Goal: Task Accomplishment & Management: Manage account settings

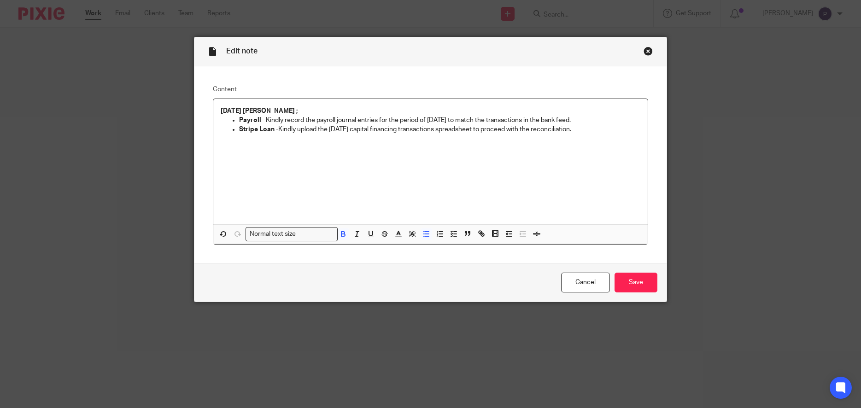
drag, startPoint x: 571, startPoint y: 130, endPoint x: 234, endPoint y: 120, distance: 337.5
click at [234, 120] on ul "Payroll – Kindly record the payroll journal entries for the period of July 2025…" at bounding box center [431, 125] width 420 height 19
copy ul "Payroll – Kindly record the payroll journal entries for the period of July 2025…"
click at [638, 287] on input "Save" at bounding box center [636, 283] width 43 height 20
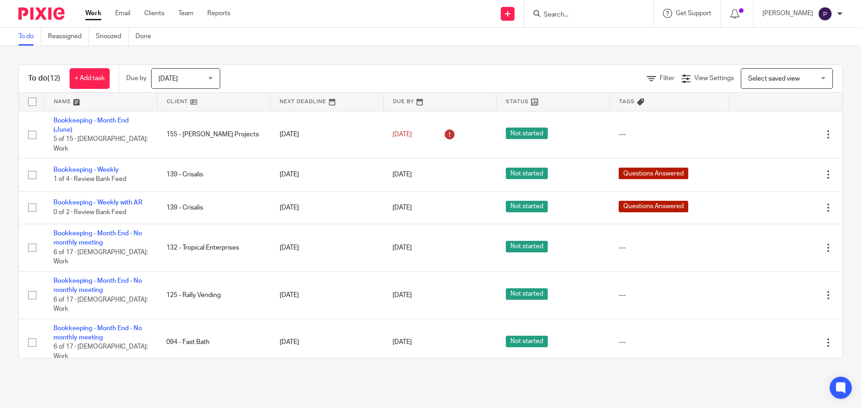
scroll to position [161, 0]
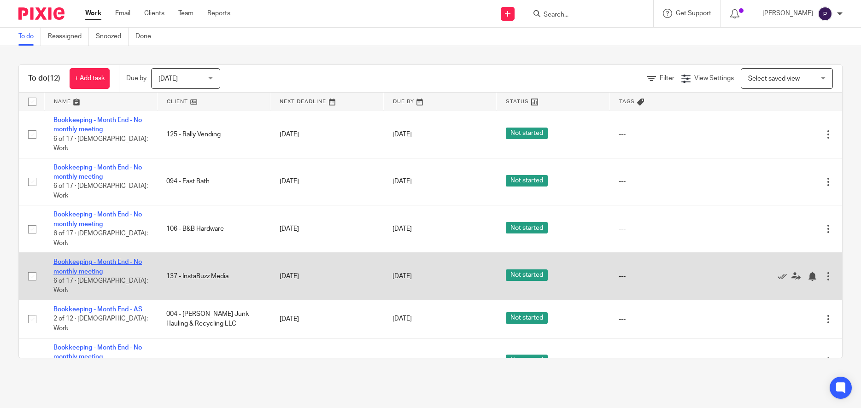
click at [111, 259] on link "Bookkeeping - Month End - No monthly meeting" at bounding box center [97, 267] width 88 height 16
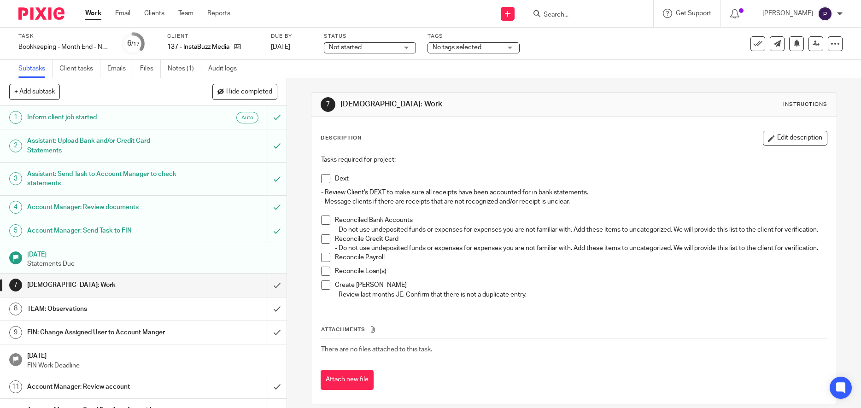
click at [323, 244] on span at bounding box center [325, 239] width 9 height 9
click at [323, 181] on span at bounding box center [325, 178] width 9 height 9
click at [490, 48] on span "No tags selected" at bounding box center [467, 48] width 69 height 10
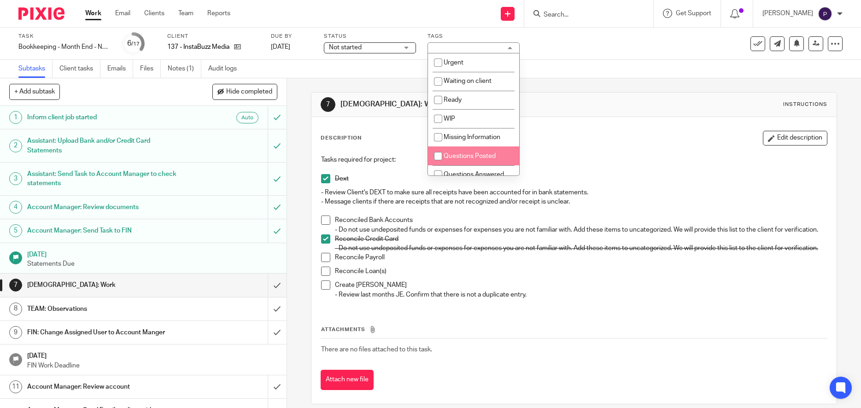
click at [440, 157] on input "checkbox" at bounding box center [438, 156] width 18 height 18
checkbox input "true"
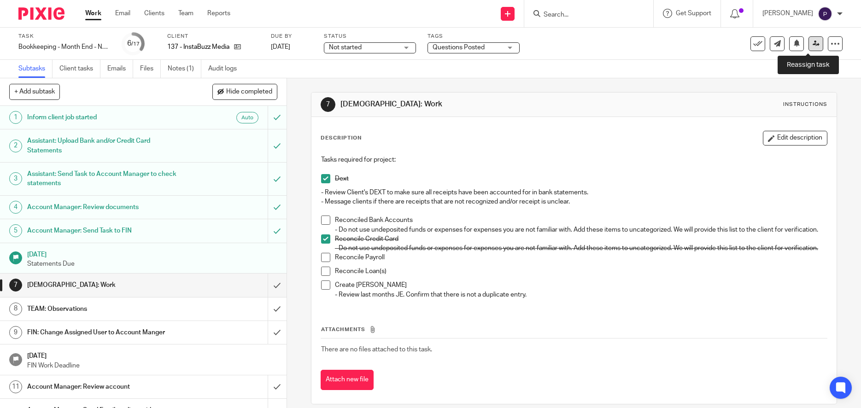
click at [809, 47] on link at bounding box center [816, 43] width 15 height 15
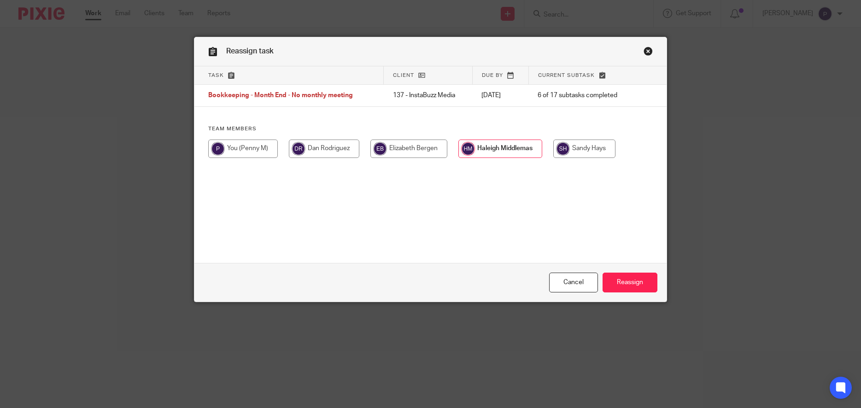
click at [639, 285] on input "Reassign" at bounding box center [630, 283] width 55 height 20
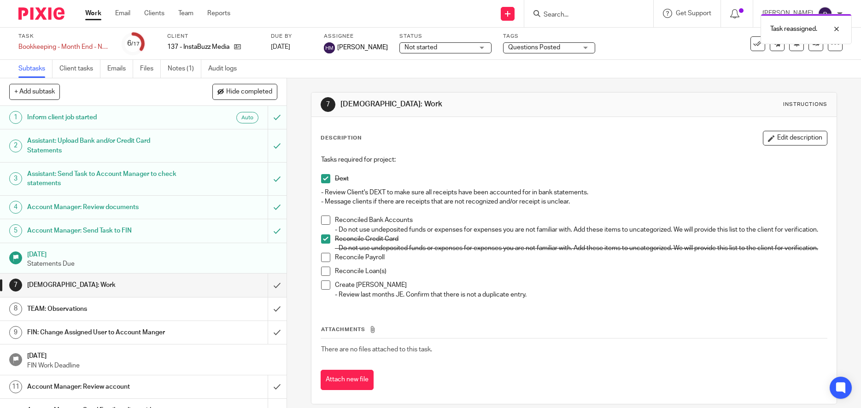
click at [93, 15] on link "Work" at bounding box center [93, 13] width 16 height 9
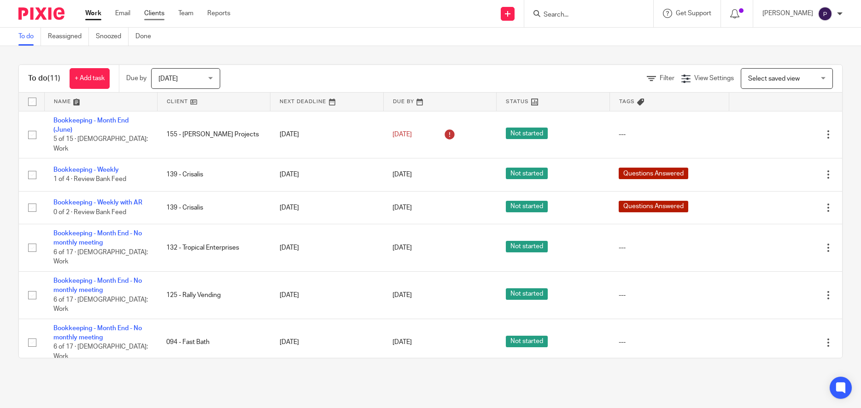
click at [156, 14] on link "Clients" at bounding box center [154, 13] width 20 height 9
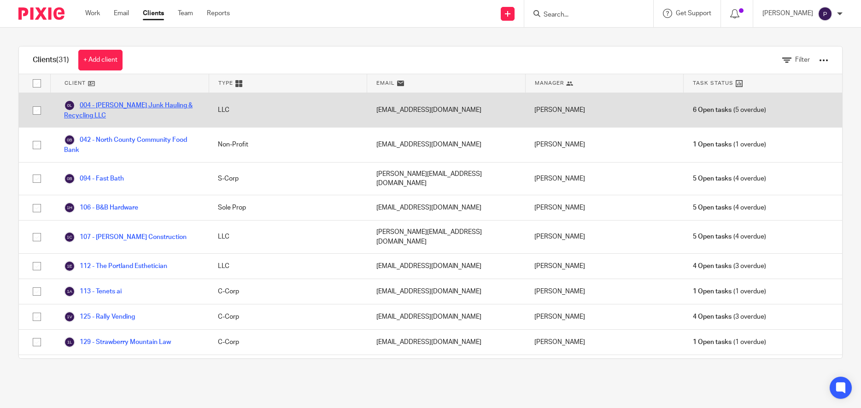
click at [148, 103] on link "004 - [PERSON_NAME] Junk Hauling & Recycling LLC" at bounding box center [131, 110] width 135 height 20
click at [134, 104] on link "004 - [PERSON_NAME] Junk Hauling & Recycling LLC" at bounding box center [131, 110] width 135 height 20
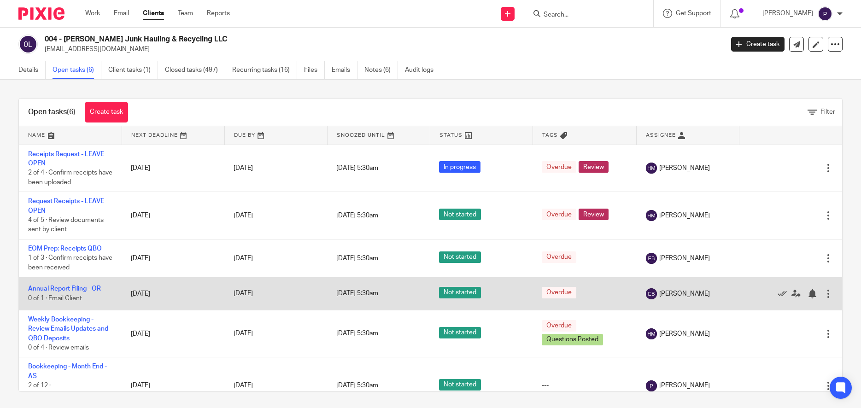
scroll to position [4, 0]
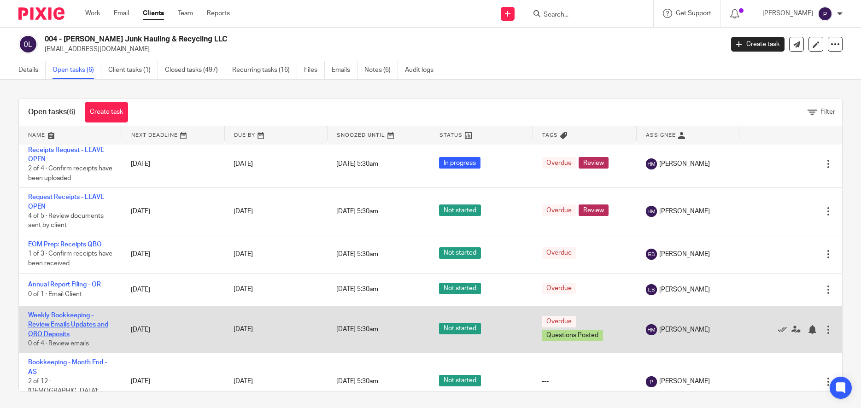
click at [62, 319] on link "Weekly Bookkeeping - Review Emails Updates and QBO Deposits" at bounding box center [68, 324] width 80 height 25
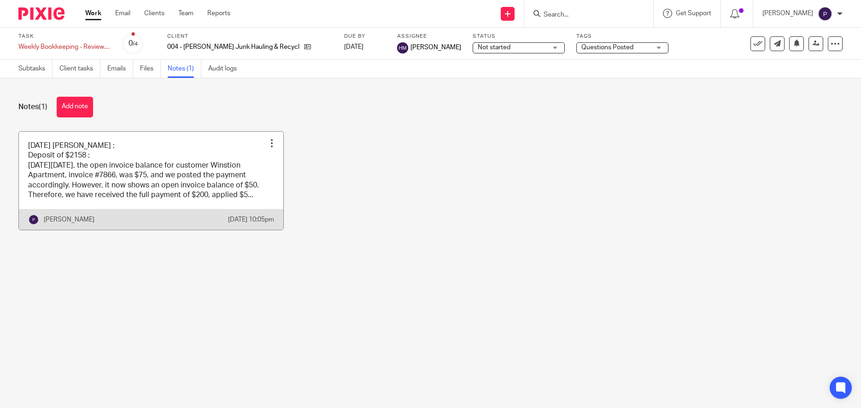
click at [161, 158] on link at bounding box center [151, 181] width 264 height 99
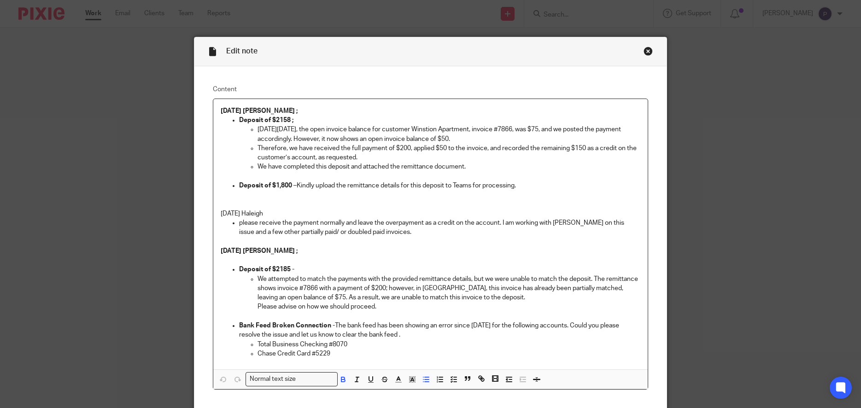
drag, startPoint x: 521, startPoint y: 186, endPoint x: 239, endPoint y: 187, distance: 281.6
click at [239, 185] on li "Deposit of $1,800 – Kindly upload the remittance details for this deposit to Te…" at bounding box center [440, 185] width 402 height 9
click at [354, 204] on p at bounding box center [431, 199] width 420 height 19
drag, startPoint x: 523, startPoint y: 186, endPoint x: 234, endPoint y: 120, distance: 296.2
click at [234, 120] on div "08/11/2025 Penny ; Deposit of $2158 ; On Friday, 8/8/25, the open invoice balan…" at bounding box center [430, 234] width 435 height 270
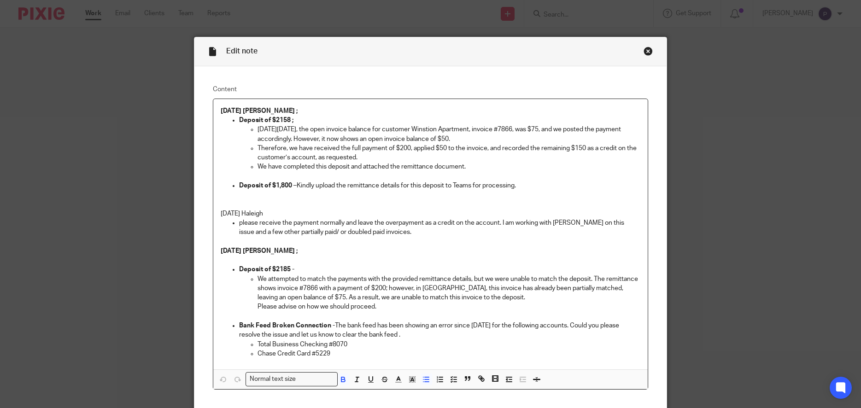
copy div "Deposit of $2158 ; On Friday, 8/8/25, the open invoice balance for customer Win…"
click at [646, 50] on div "Close this dialog window" at bounding box center [648, 51] width 9 height 9
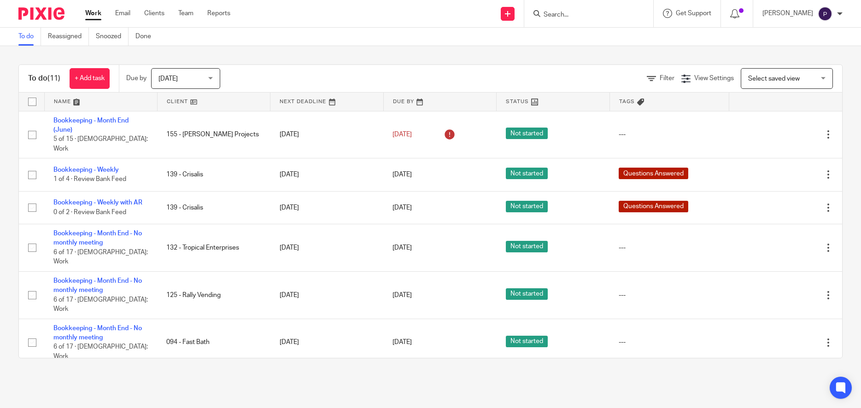
click at [188, 82] on span "Today" at bounding box center [183, 78] width 49 height 19
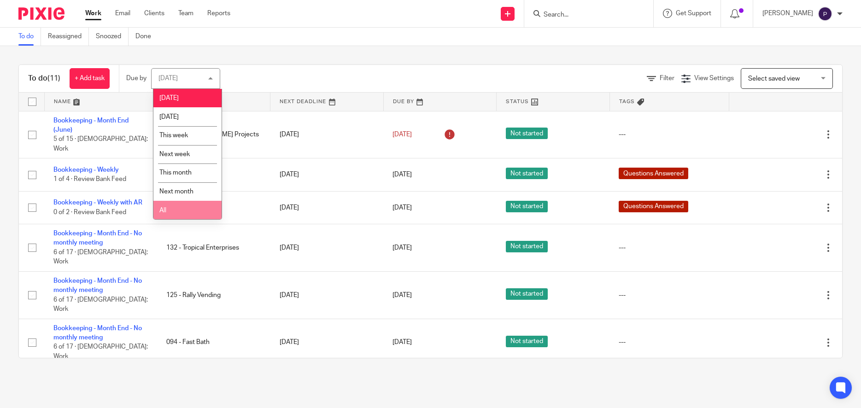
click at [180, 214] on li "All" at bounding box center [187, 210] width 68 height 19
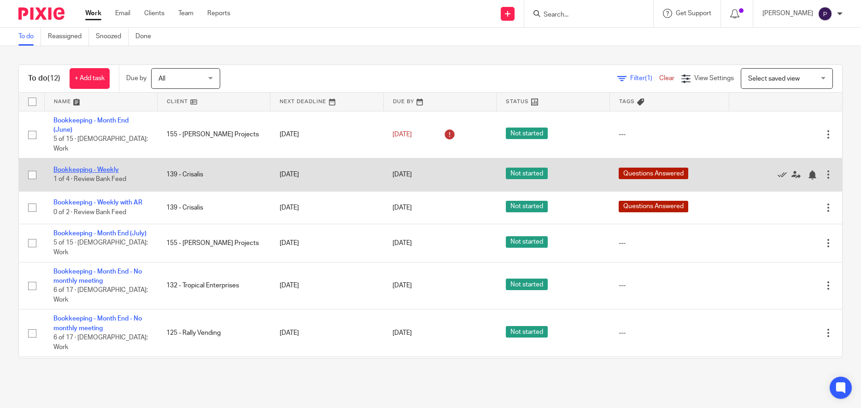
click at [111, 167] on link "Bookkeeping - Weekly" at bounding box center [85, 170] width 65 height 6
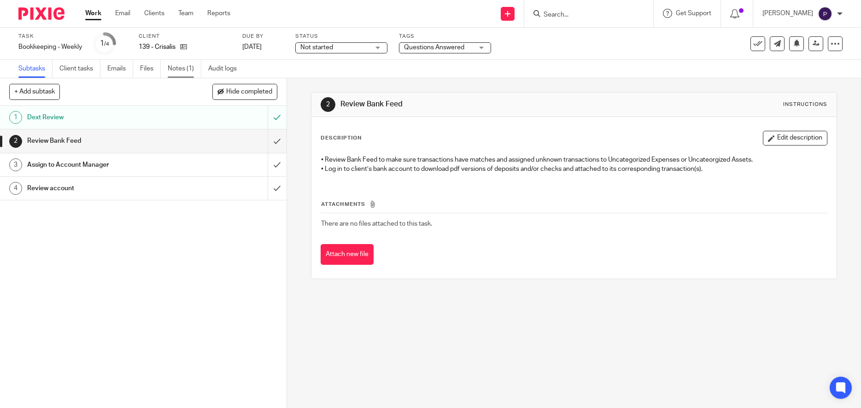
click at [182, 65] on link "Notes (1)" at bounding box center [185, 69] width 34 height 18
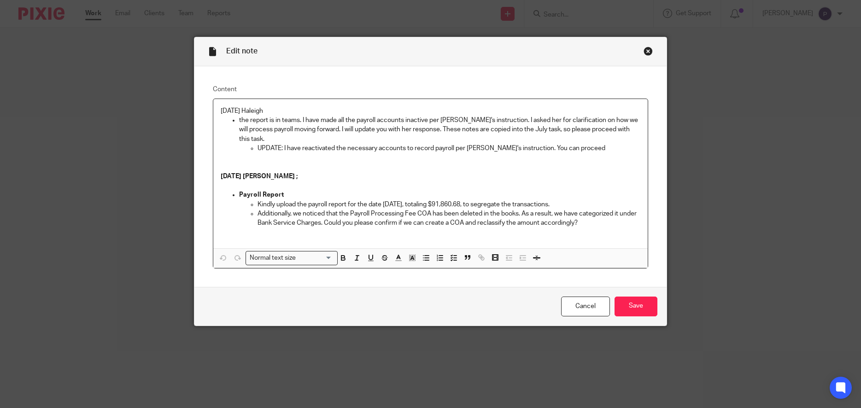
click at [221, 112] on p "[DATE] Haleigh" at bounding box center [431, 110] width 420 height 9
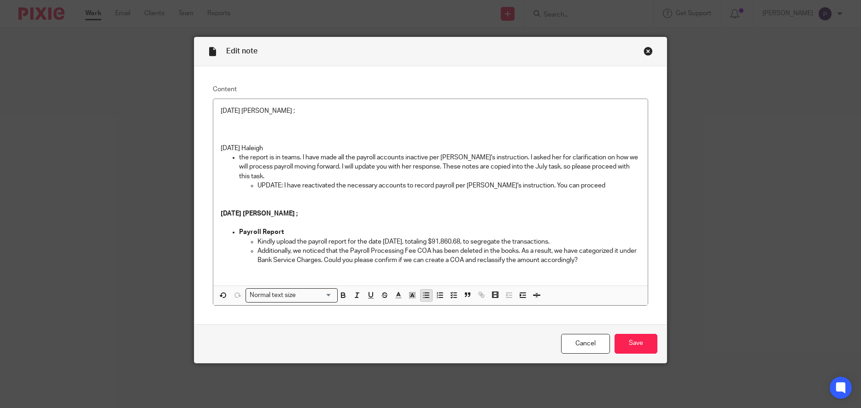
click at [422, 296] on icon "button" at bounding box center [426, 295] width 8 height 8
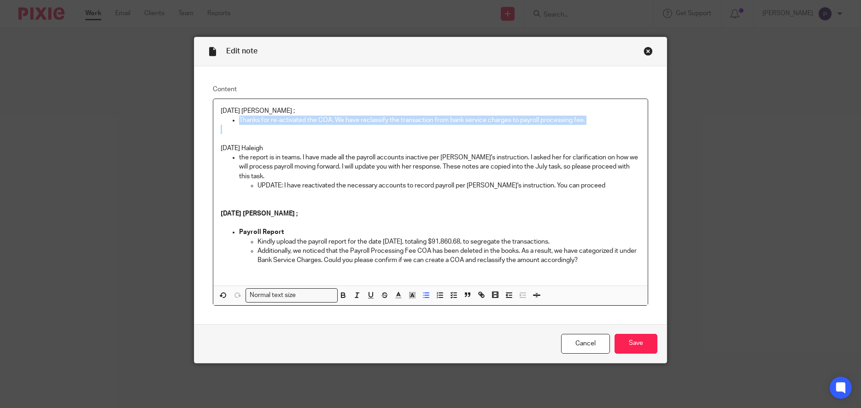
drag, startPoint x: 235, startPoint y: 119, endPoint x: 590, endPoint y: 126, distance: 354.9
click at [590, 126] on div "8/11/25 Penny ; Thanks for re-activated the COA. We have reclassify the transac…" at bounding box center [430, 192] width 435 height 187
copy p "Thanks for re-activated the COA. We have reclassify the transaction from bank s…"
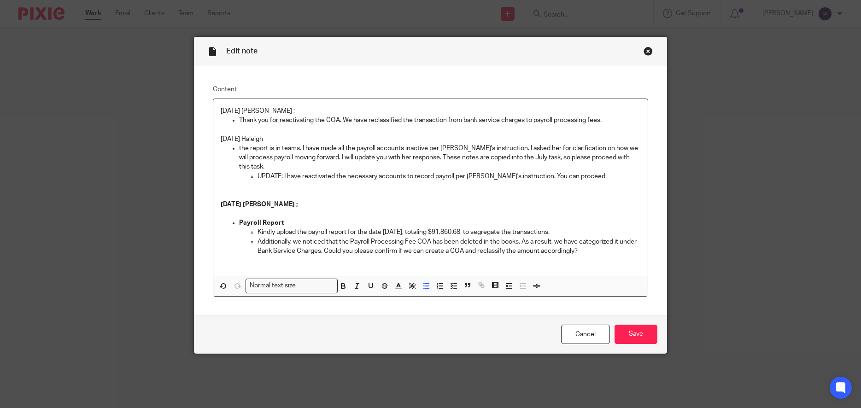
click at [302, 120] on p "Thank you for reactivating the COA. We have reclassified the transaction from b…" at bounding box center [440, 120] width 402 height 9
click at [596, 119] on p "Thank you for reactivated the COA. We have reclassified the transaction from ba…" at bounding box center [440, 120] width 402 height 9
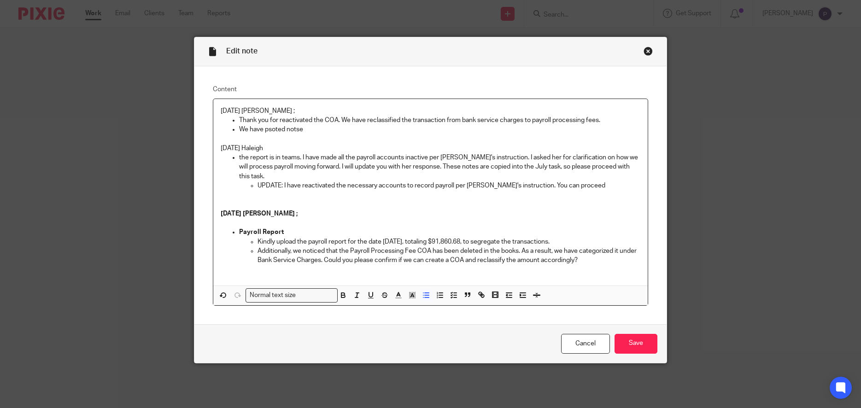
drag, startPoint x: 311, startPoint y: 130, endPoint x: 230, endPoint y: 130, distance: 81.1
click at [239, 130] on li "We have psoted notse" at bounding box center [440, 129] width 402 height 9
click at [638, 346] on input "Save" at bounding box center [636, 344] width 43 height 20
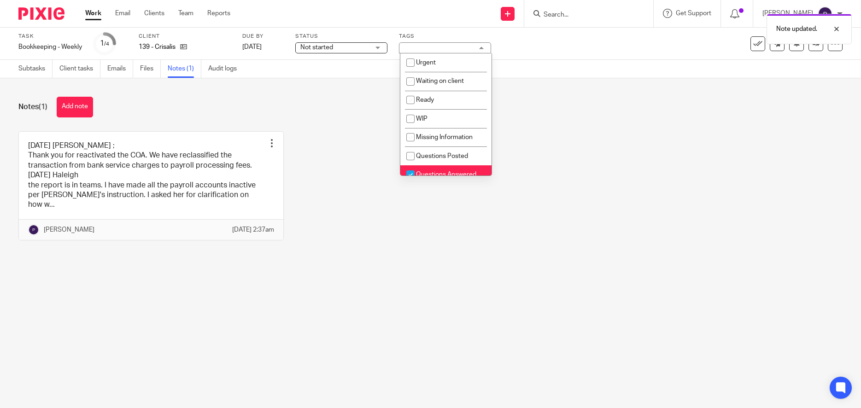
scroll to position [28, 0]
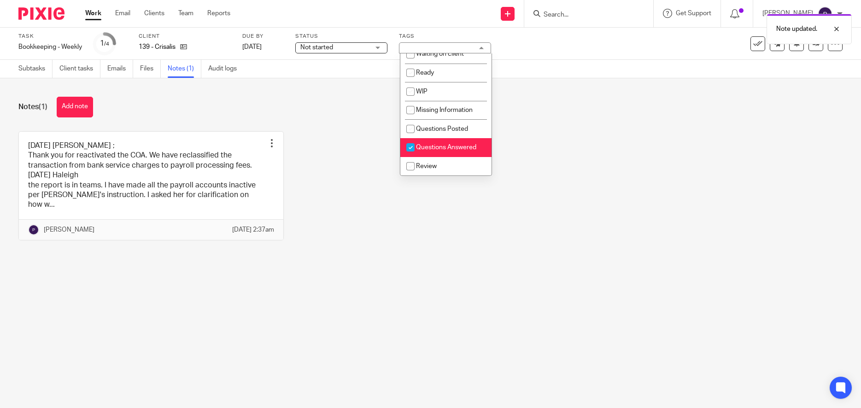
drag, startPoint x: 411, startPoint y: 149, endPoint x: 513, endPoint y: 141, distance: 102.2
click at [411, 148] on input "checkbox" at bounding box center [411, 148] width 18 height 18
checkbox input "false"
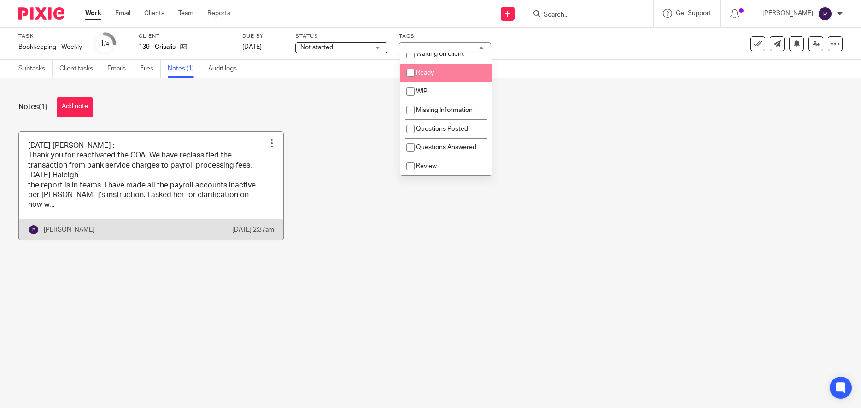
click at [127, 175] on link at bounding box center [151, 186] width 264 height 108
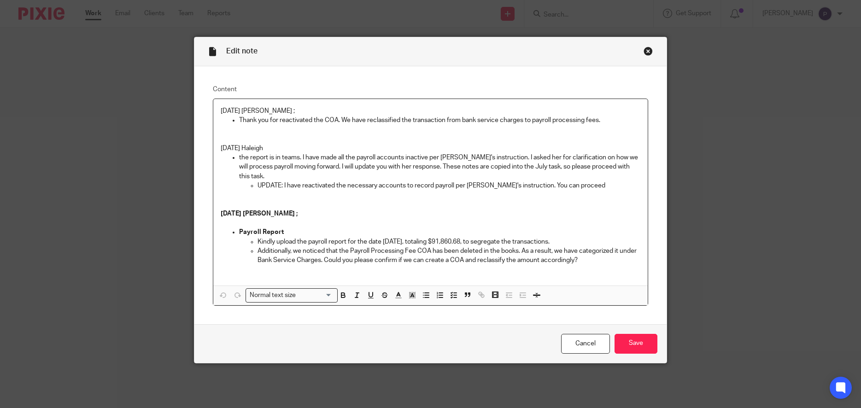
click at [606, 121] on p "Thank you for reactivated the COA. We have reclassified the transaction from ba…" at bounding box center [440, 120] width 402 height 9
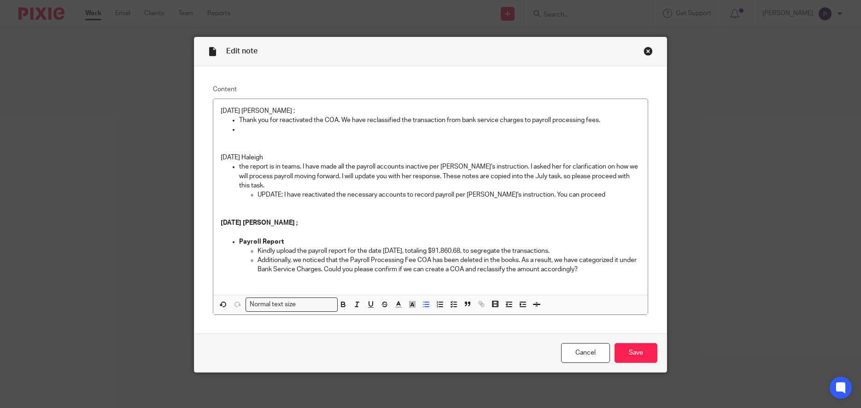
click at [250, 129] on p at bounding box center [440, 129] width 402 height 9
click at [289, 129] on p "We have posted" at bounding box center [440, 129] width 402 height 9
click at [441, 129] on p "We have posted our notes in monthly task. Hence we have closed this" at bounding box center [440, 129] width 402 height 9
drag, startPoint x: 207, startPoint y: 107, endPoint x: 158, endPoint y: 108, distance: 49.3
click at [158, 108] on div "Edit note Content 8/11/25 Penny ; Thank you for reactivated the COA. We have re…" at bounding box center [430, 204] width 861 height 408
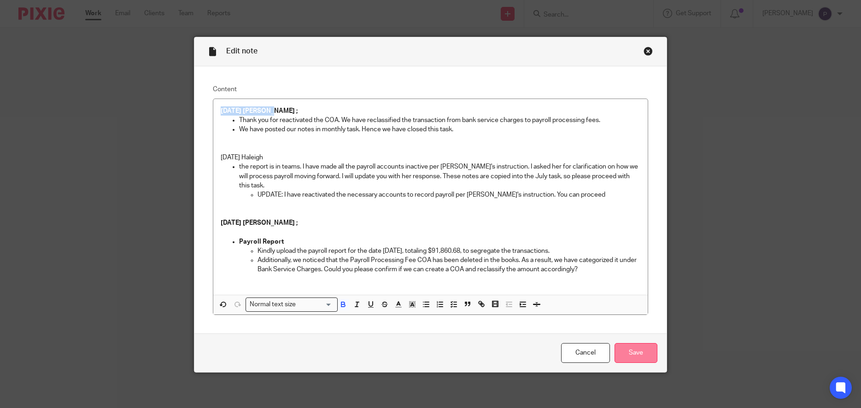
click at [633, 351] on input "Save" at bounding box center [636, 353] width 43 height 20
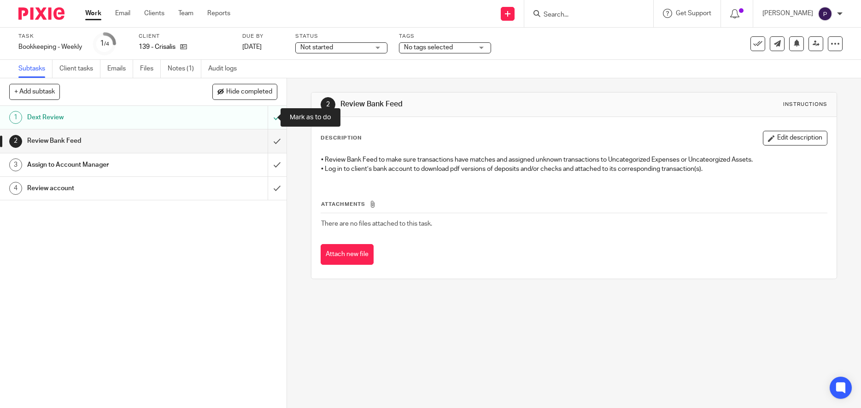
click at [266, 118] on input "submit" at bounding box center [143, 117] width 287 height 23
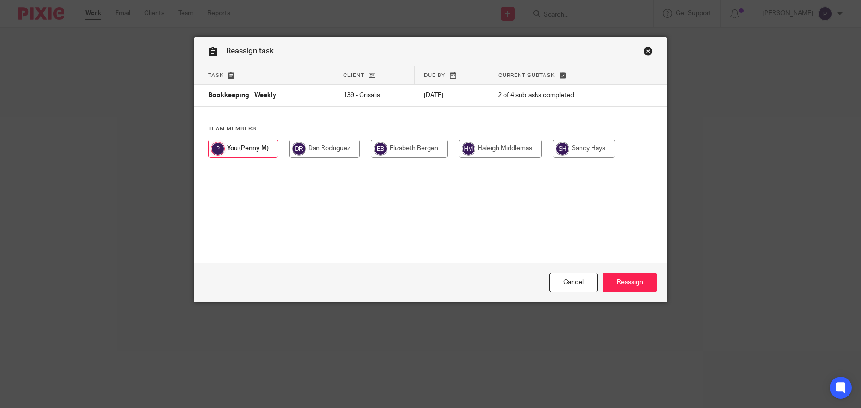
click at [490, 152] on input "radio" at bounding box center [500, 149] width 83 height 18
radio input "true"
click at [628, 277] on input "Reassign" at bounding box center [630, 283] width 55 height 20
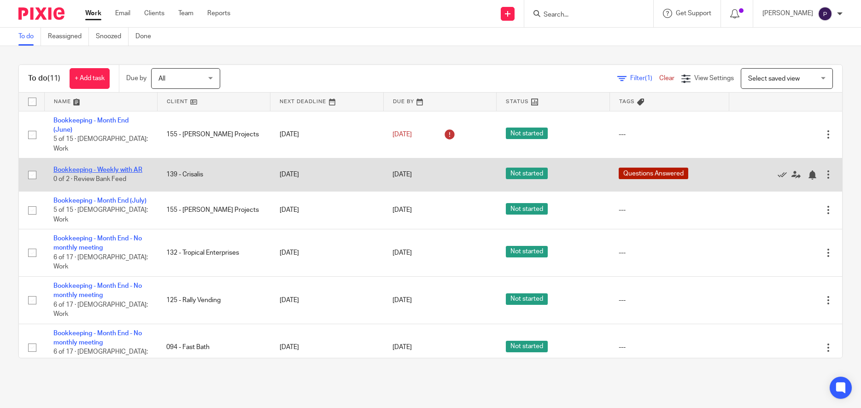
click at [121, 167] on link "Bookkeeping - Weekly with AR" at bounding box center [97, 170] width 89 height 6
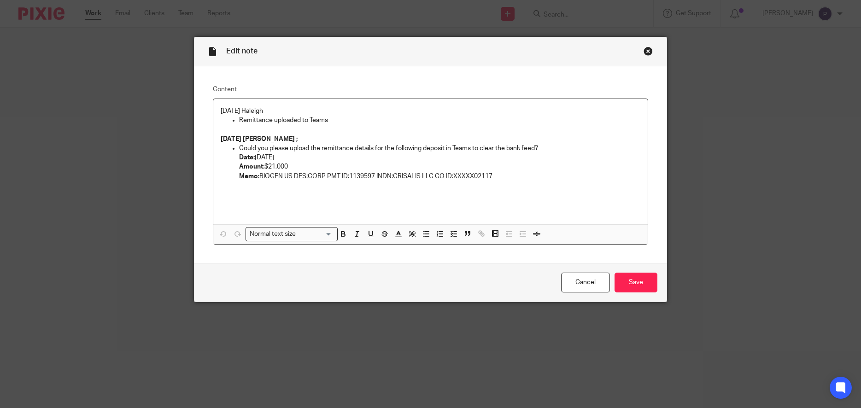
click at [221, 112] on p "[DATE] Haleigh" at bounding box center [431, 110] width 420 height 9
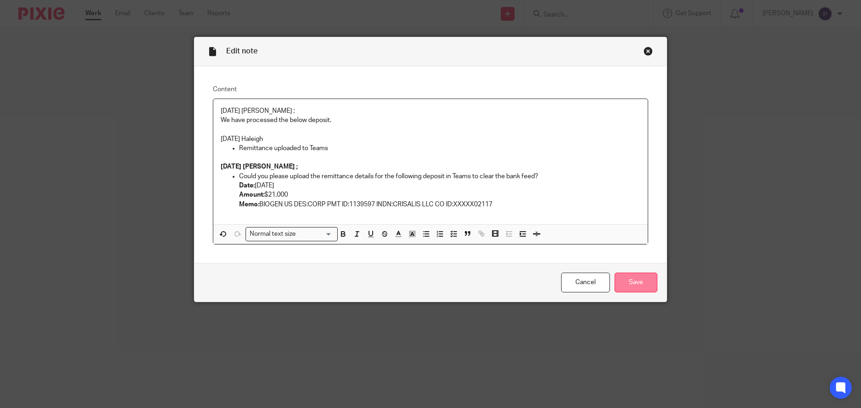
click at [636, 284] on input "Save" at bounding box center [636, 283] width 43 height 20
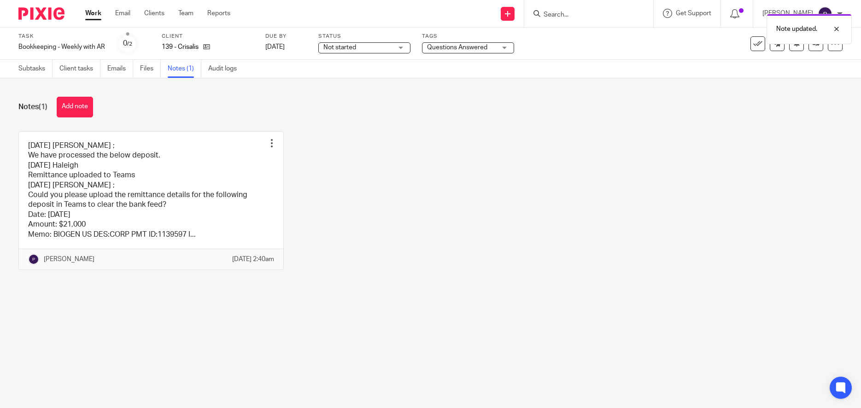
click at [31, 71] on link "Subtasks" at bounding box center [35, 69] width 34 height 18
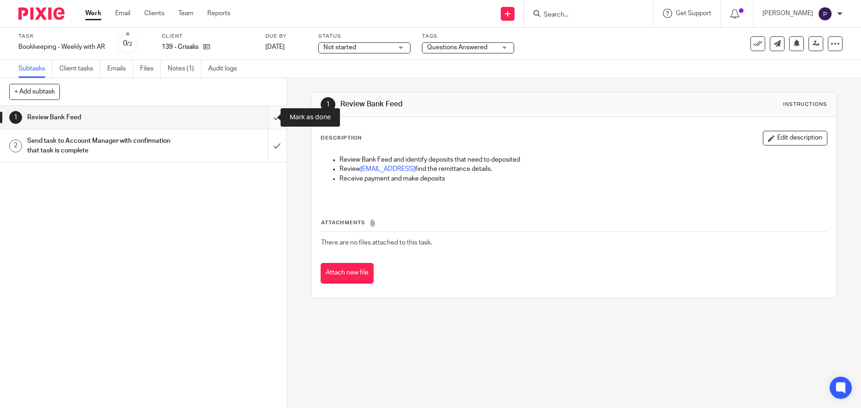
click at [266, 117] on input "submit" at bounding box center [143, 117] width 287 height 23
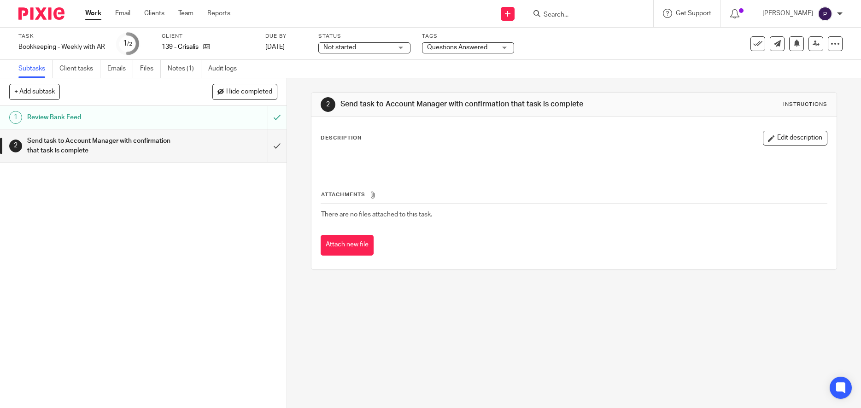
click at [268, 146] on input "submit" at bounding box center [143, 145] width 287 height 33
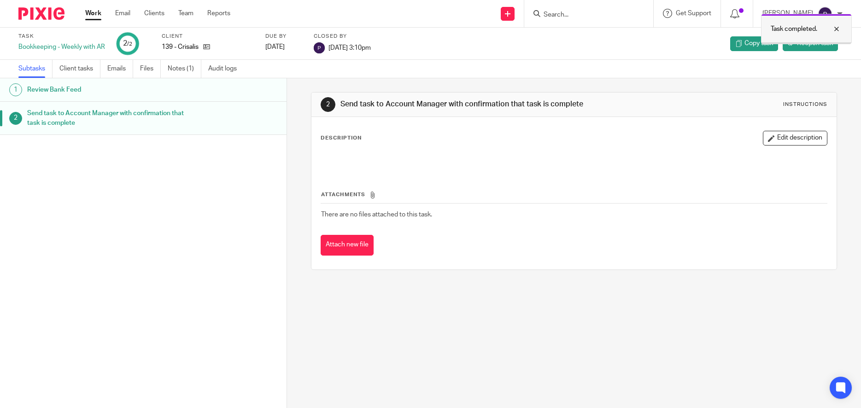
click at [836, 29] on div at bounding box center [829, 29] width 25 height 11
click at [811, 47] on span "Reopen task" at bounding box center [815, 43] width 36 height 9
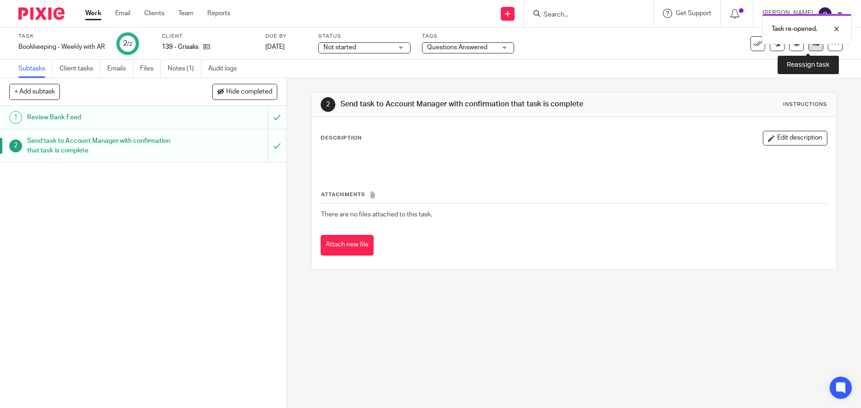
click at [813, 47] on icon at bounding box center [816, 43] width 7 height 7
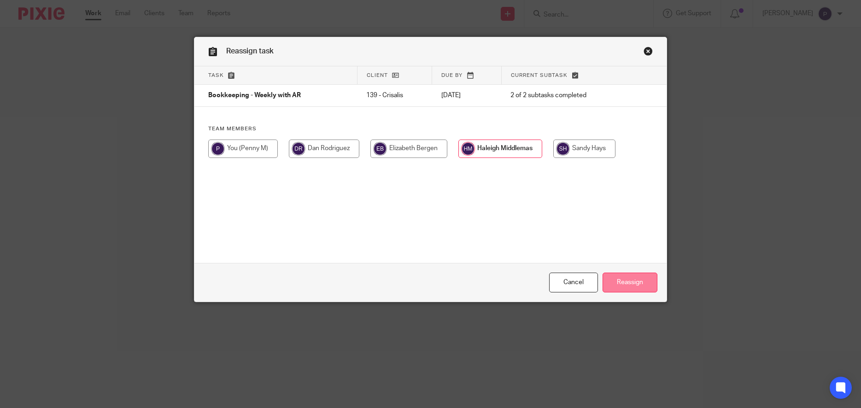
click at [630, 286] on input "Reassign" at bounding box center [630, 283] width 55 height 20
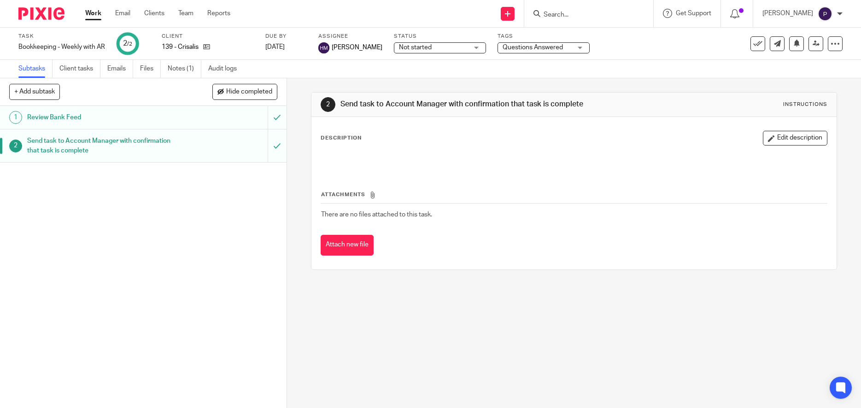
click at [554, 44] on span "Questions Answered" at bounding box center [537, 48] width 69 height 10
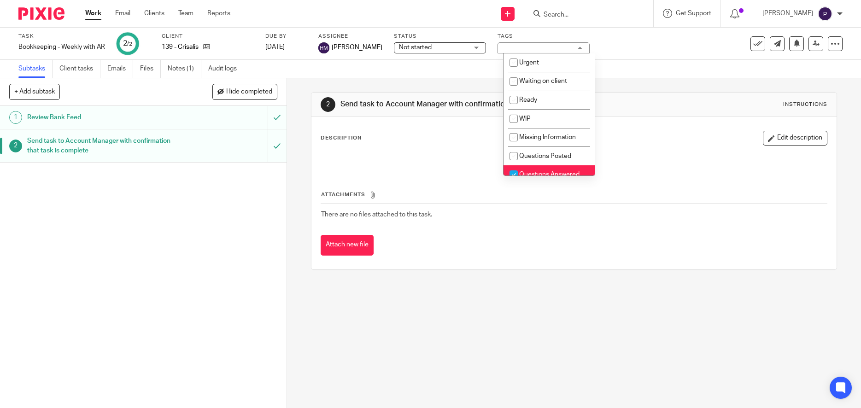
click at [515, 173] on input "checkbox" at bounding box center [514, 175] width 18 height 18
checkbox input "false"
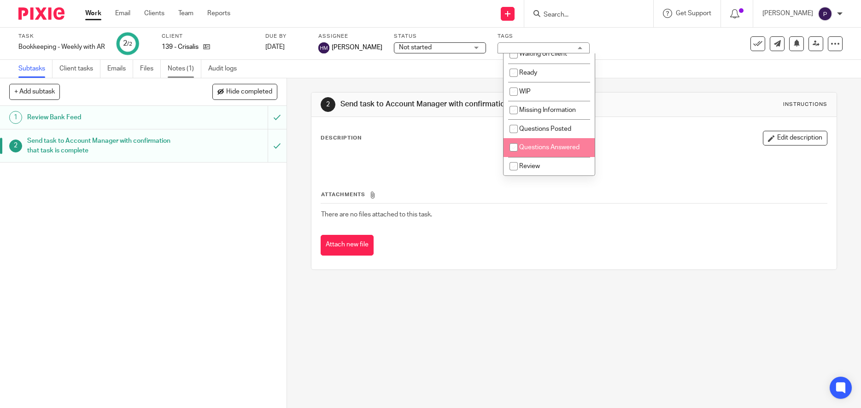
click at [188, 70] on link "Notes (1)" at bounding box center [185, 69] width 34 height 18
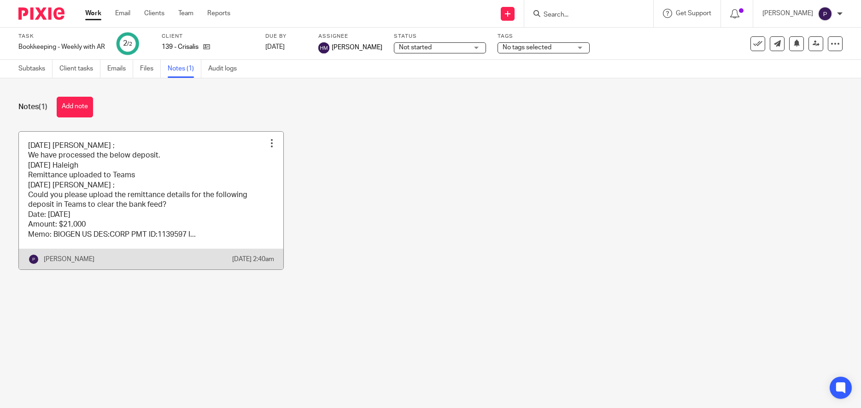
click at [104, 158] on link at bounding box center [151, 201] width 264 height 138
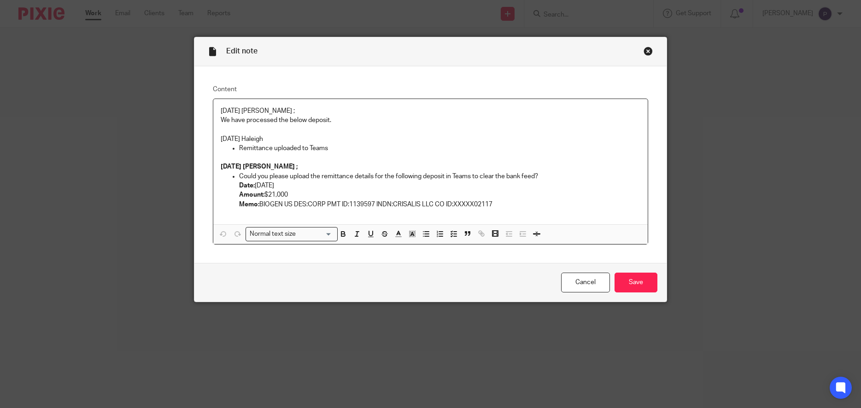
drag, startPoint x: 0, startPoint y: 0, endPoint x: 260, endPoint y: 122, distance: 287.0
click at [260, 122] on p "We have processed the below deposit." at bounding box center [431, 120] width 420 height 9
click at [633, 287] on input "Save" at bounding box center [636, 283] width 43 height 20
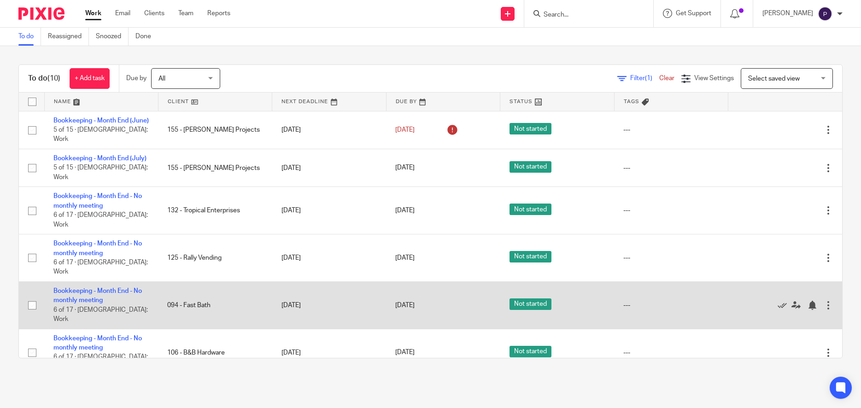
scroll to position [137, 0]
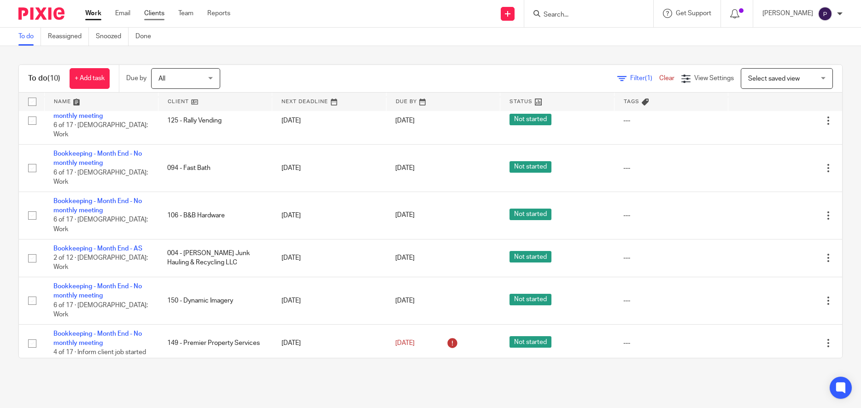
click at [145, 14] on link "Clients" at bounding box center [154, 13] width 20 height 9
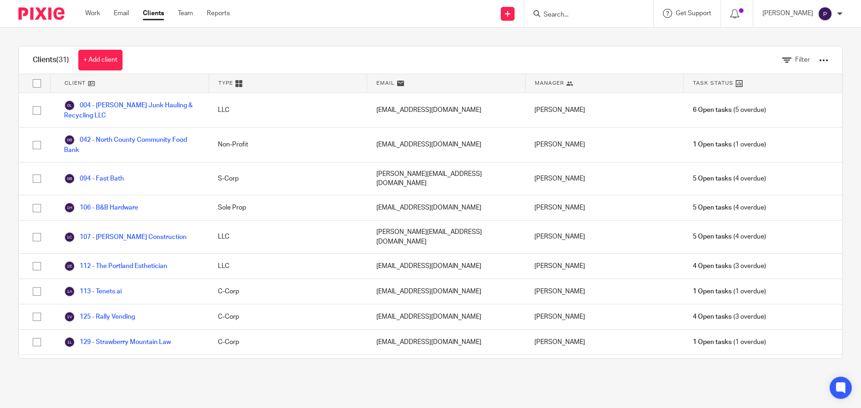
scroll to position [228, 0]
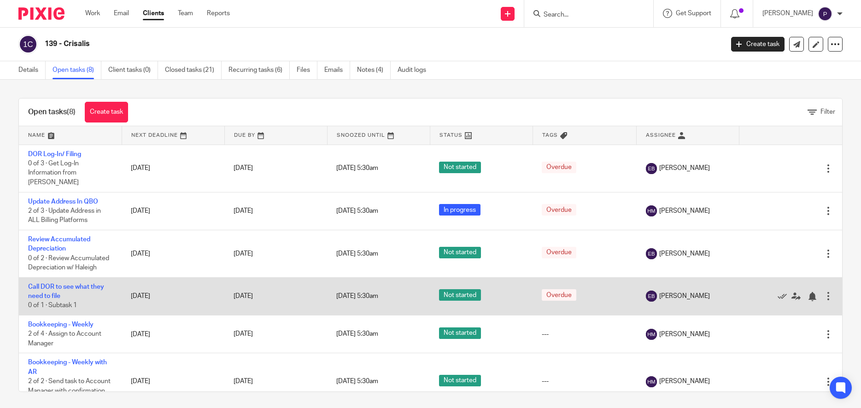
scroll to position [91, 0]
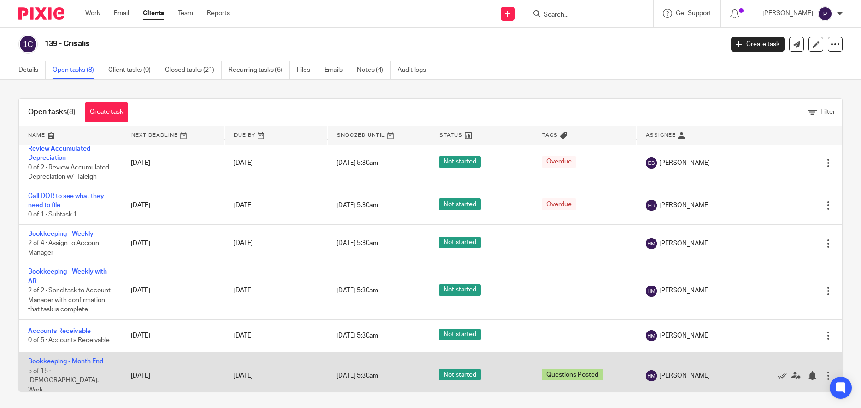
click at [65, 365] on link "Bookkeeping - Month End" at bounding box center [65, 361] width 75 height 6
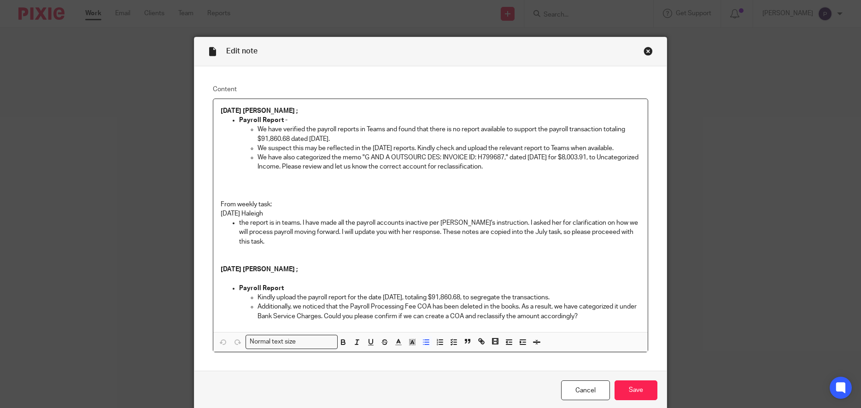
drag, startPoint x: 483, startPoint y: 165, endPoint x: 262, endPoint y: 159, distance: 221.7
click at [258, 157] on p "We have also categorized the memo "G AND A OUTSOURC DES: INVOICE ID: H799687," …" at bounding box center [449, 162] width 383 height 19
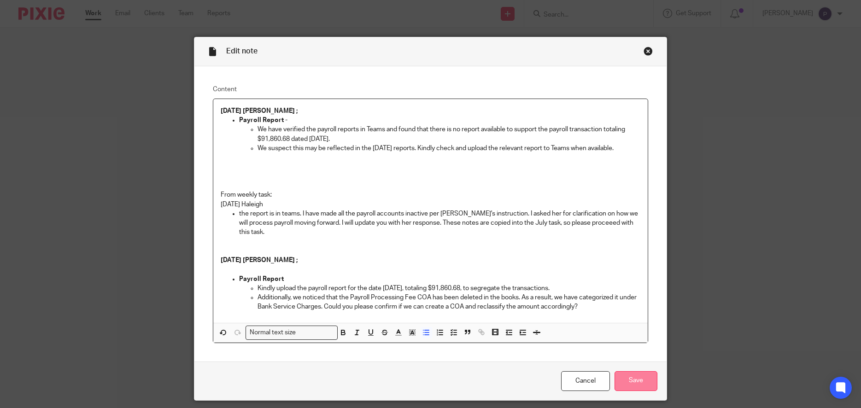
click at [636, 381] on input "Save" at bounding box center [636, 381] width 43 height 20
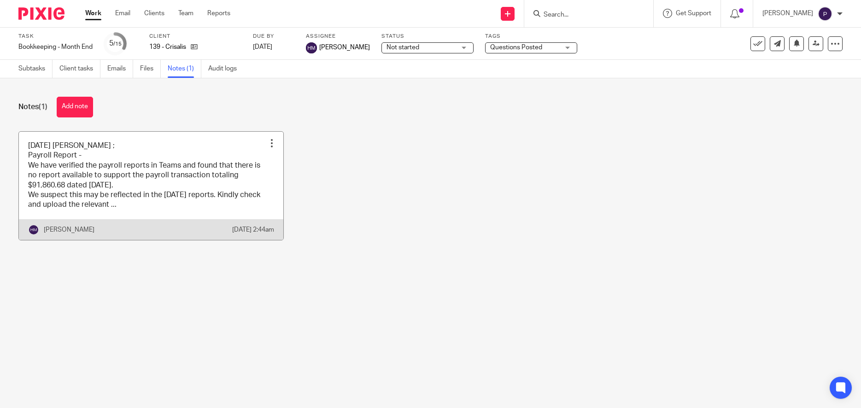
click at [102, 209] on link at bounding box center [151, 186] width 264 height 108
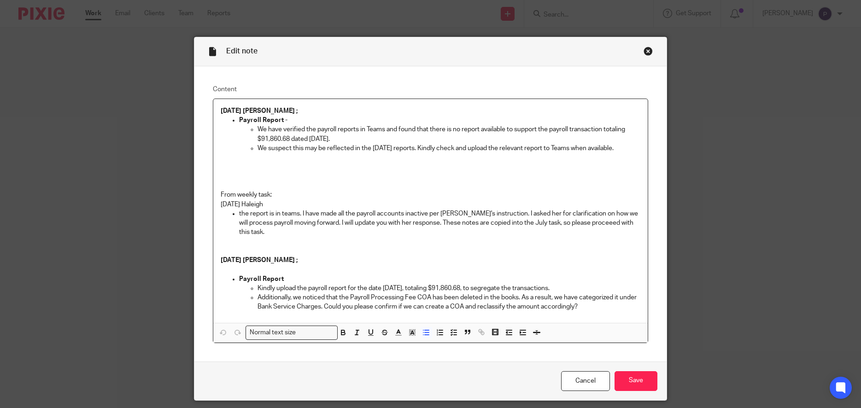
click at [634, 149] on p "We suspect this may be reflected in the August 2025 reports. Kindly check and u…" at bounding box center [449, 148] width 383 height 9
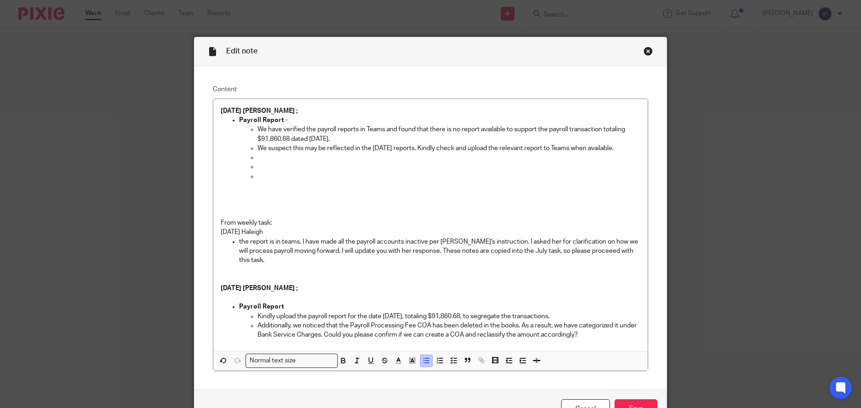
click at [425, 363] on line "button" at bounding box center [427, 363] width 4 height 0
click at [258, 164] on p at bounding box center [449, 166] width 383 height 9
click at [258, 157] on p at bounding box center [449, 157] width 383 height 9
click at [242, 175] on p at bounding box center [440, 176] width 402 height 9
click at [275, 178] on p "$8003.91 -" at bounding box center [440, 176] width 402 height 9
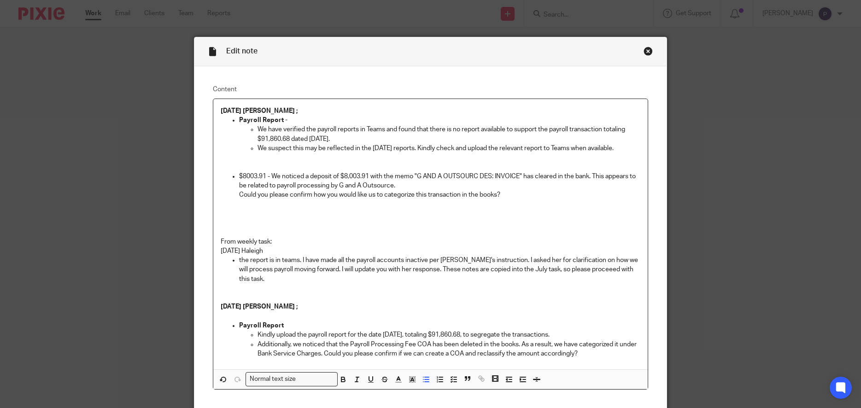
click at [575, 176] on p "$8003.91 - We noticed a deposit of $8,003.91 with the memo "G AND A OUTSOURC DE…" at bounding box center [440, 181] width 402 height 19
click at [239, 196] on p "Could you please confirm how you would like us to categorize this transaction i…" at bounding box center [440, 194] width 402 height 9
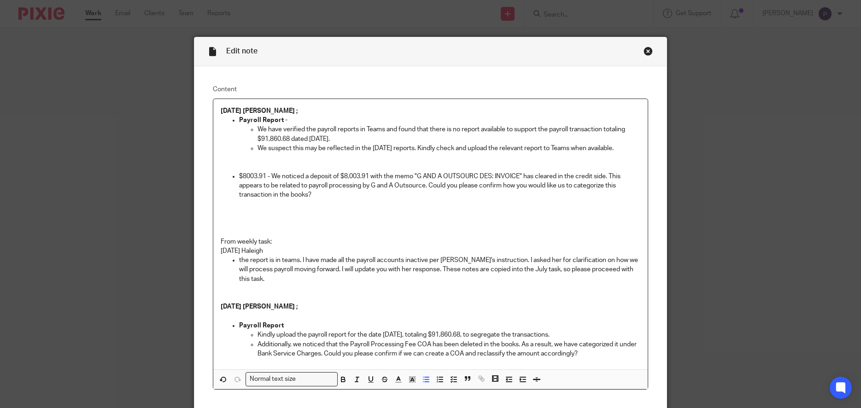
drag, startPoint x: 235, startPoint y: 175, endPoint x: 266, endPoint y: 176, distance: 31.3
click at [266, 176] on li "$8003.91 - We noticed a deposit of $8,003.91 with the memo "G AND A OUTSOURC DE…" at bounding box center [440, 190] width 402 height 37
drag, startPoint x: 266, startPoint y: 176, endPoint x: 226, endPoint y: 173, distance: 40.6
click at [226, 173] on ul "Payroll Report - We have verified the payroll reports in Teams and found that t…" at bounding box center [431, 163] width 420 height 94
click at [355, 207] on p at bounding box center [440, 204] width 402 height 9
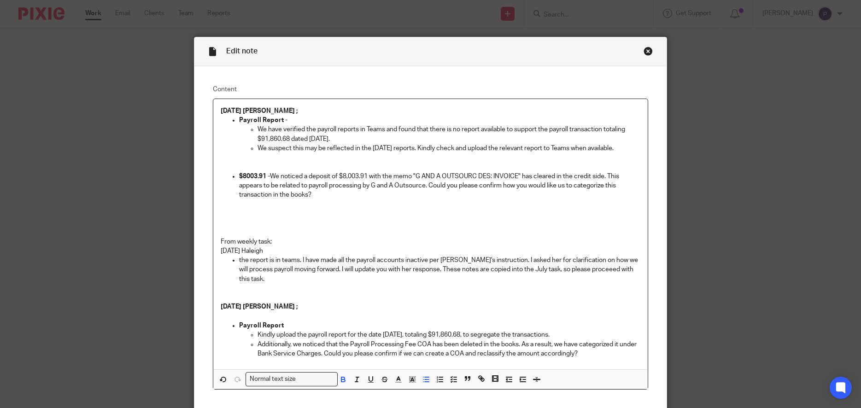
drag, startPoint x: 312, startPoint y: 194, endPoint x: 235, endPoint y: 178, distance: 79.0
click at [239, 178] on li "$8003.91 - We noticed a deposit of $8,003.91 with the memo "G AND A OUTSOURC DE…" at bounding box center [440, 190] width 402 height 37
copy p "$8003.91 - We noticed a deposit of $8,003.91 with the memo "G AND A OUTSOURC DE…"
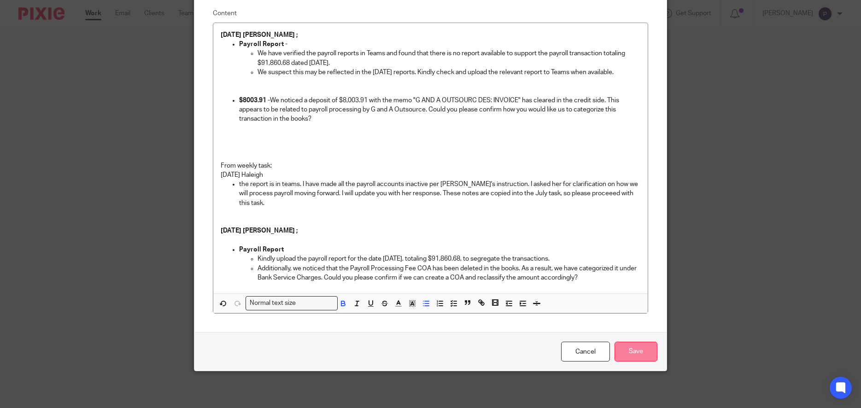
click at [635, 355] on input "Save" at bounding box center [636, 352] width 43 height 20
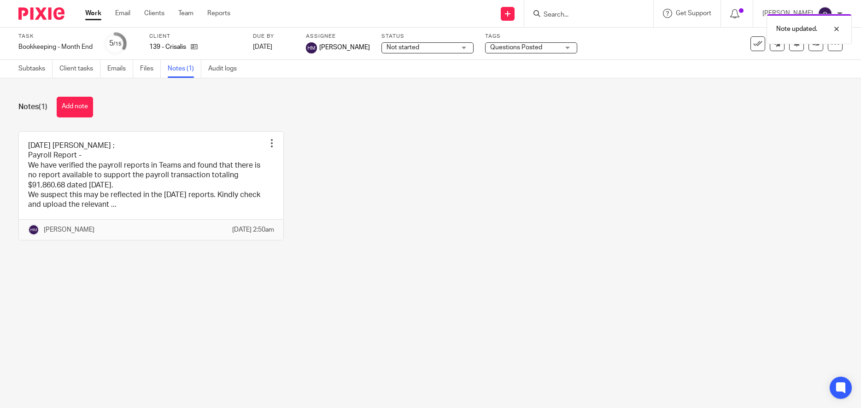
click at [101, 16] on link "Work" at bounding box center [93, 13] width 16 height 9
